Goal: Information Seeking & Learning: Understand process/instructions

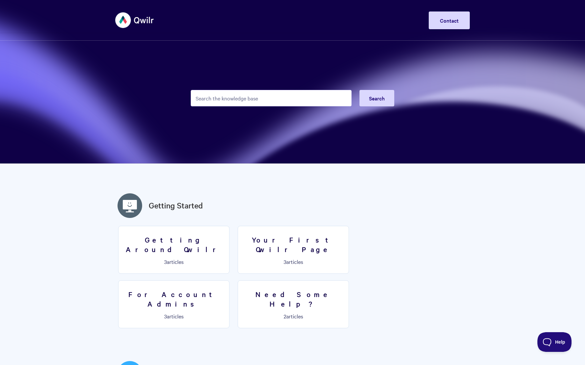
click at [205, 99] on input "Search the knowledge base" at bounding box center [271, 98] width 161 height 16
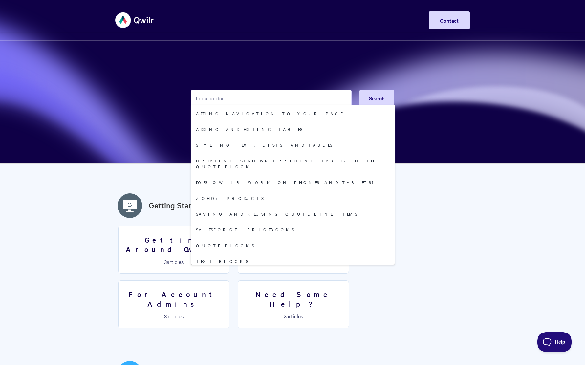
type input "table border"
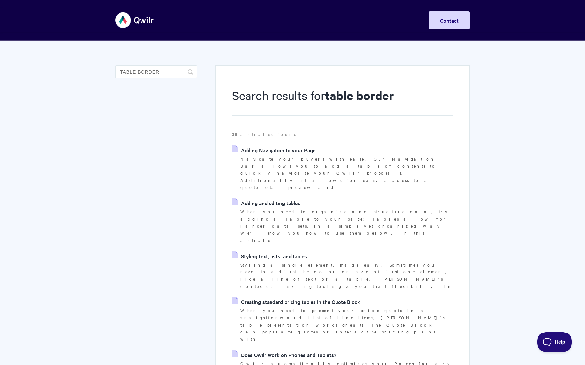
click at [282, 251] on link "Styling text, lists, and tables" at bounding box center [269, 256] width 75 height 10
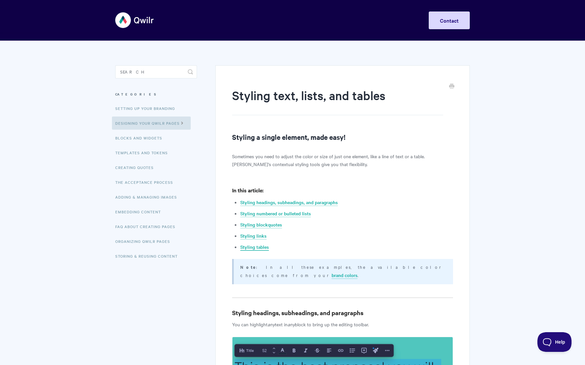
click at [259, 246] on link "Styling tables" at bounding box center [254, 247] width 29 height 7
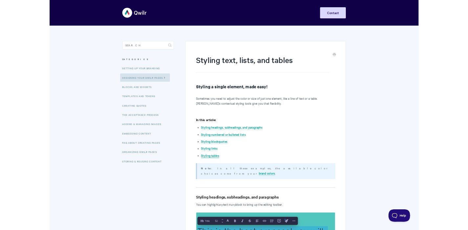
scroll to position [1559, 0]
